Goal: Navigation & Orientation: Find specific page/section

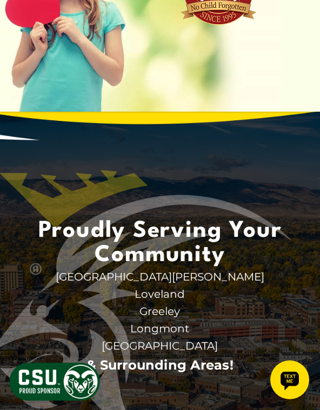
scroll to position [3815, 0]
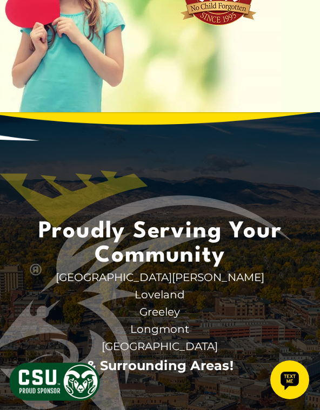
click at [171, 231] on span "Proudly Serving Your Community" at bounding box center [160, 244] width 270 height 49
click at [172, 269] on span "[GEOGRAPHIC_DATA][PERSON_NAME]" at bounding box center [160, 277] width 270 height 17
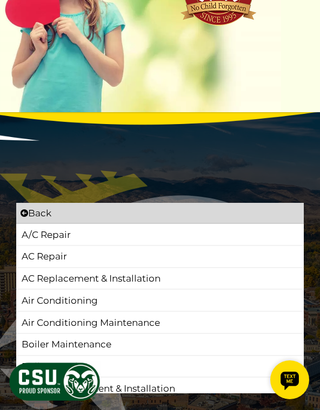
click at [173, 272] on link "AC Replacement & Installation" at bounding box center [160, 280] width 279 height 16
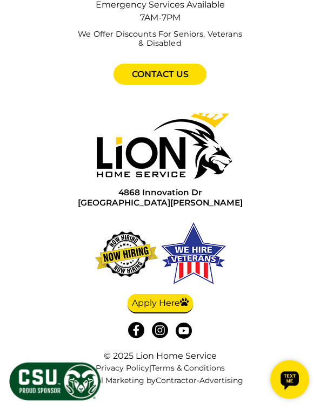
scroll to position [3711, 0]
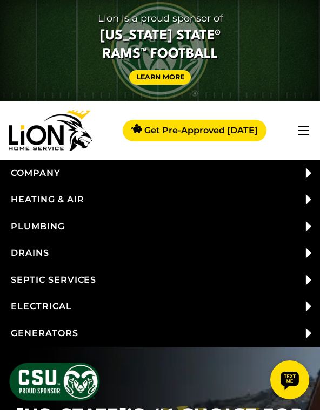
click at [306, 131] on button "button" at bounding box center [303, 130] width 11 height 9
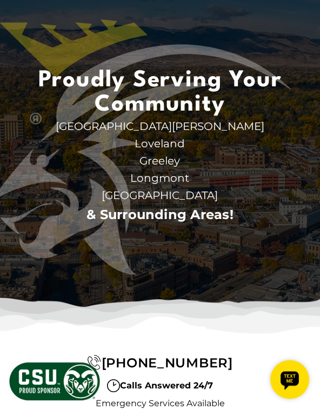
scroll to position [3916, 0]
